Goal: Task Accomplishment & Management: Manage account settings

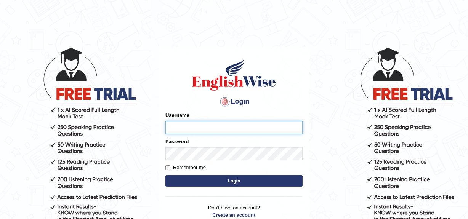
type input "YulyH"
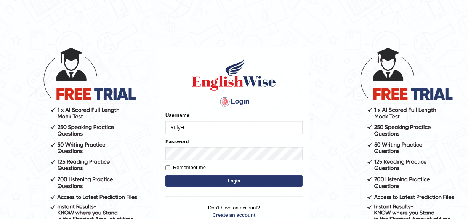
click at [250, 185] on button "Login" at bounding box center [233, 180] width 137 height 11
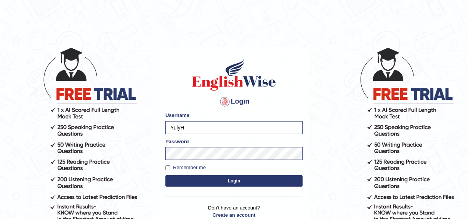
click at [253, 181] on button "Login" at bounding box center [233, 180] width 137 height 11
